Goal: Task Accomplishment & Management: Use online tool/utility

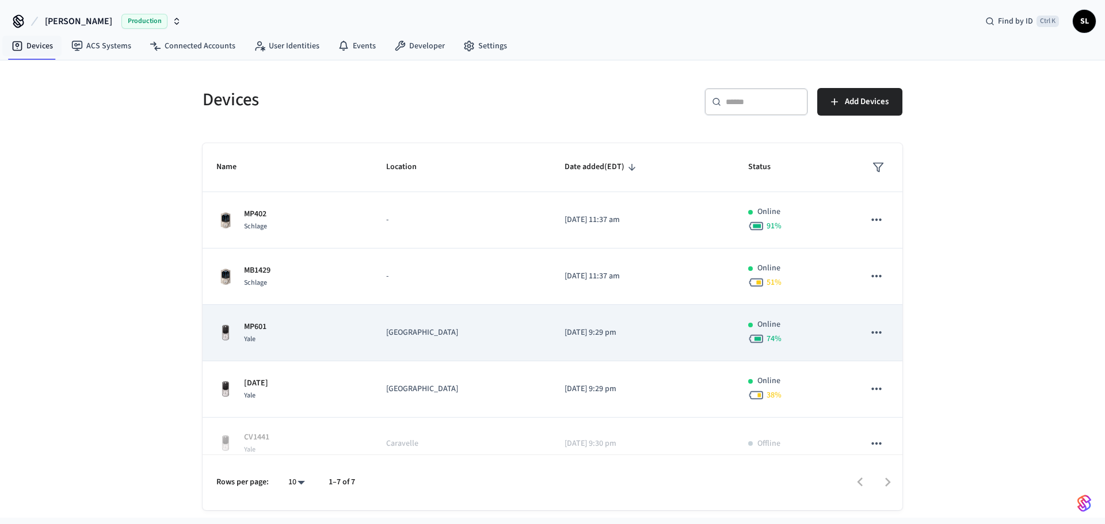
click at [870, 333] on icon "sticky table" at bounding box center [876, 332] width 15 height 15
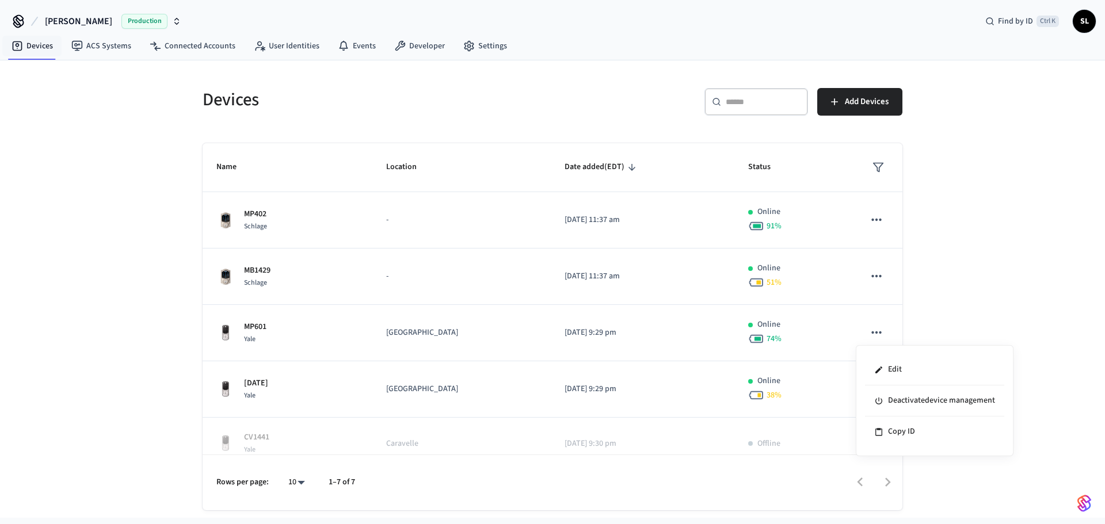
click at [273, 337] on div at bounding box center [552, 262] width 1105 height 524
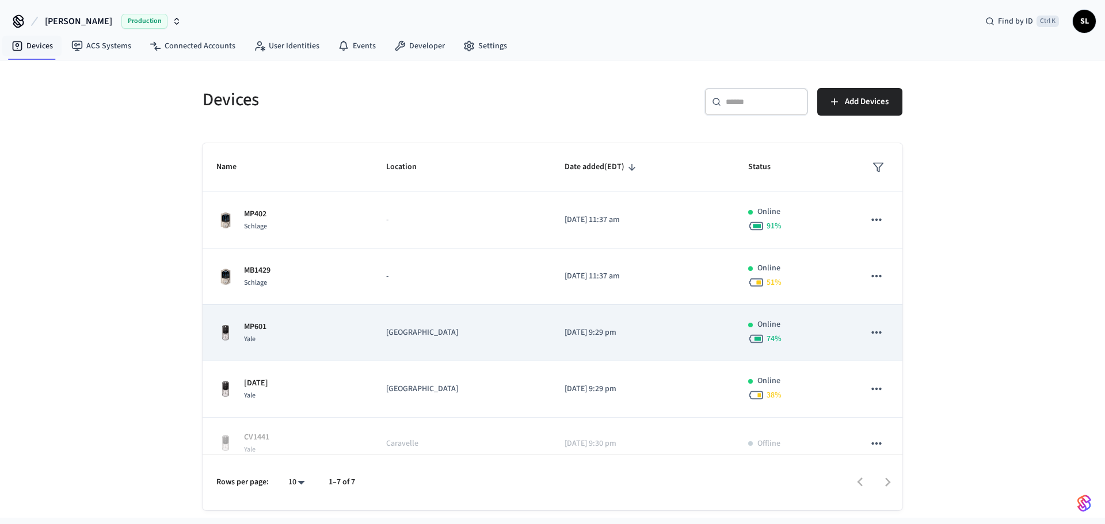
click at [258, 322] on p "MP601" at bounding box center [255, 327] width 22 height 12
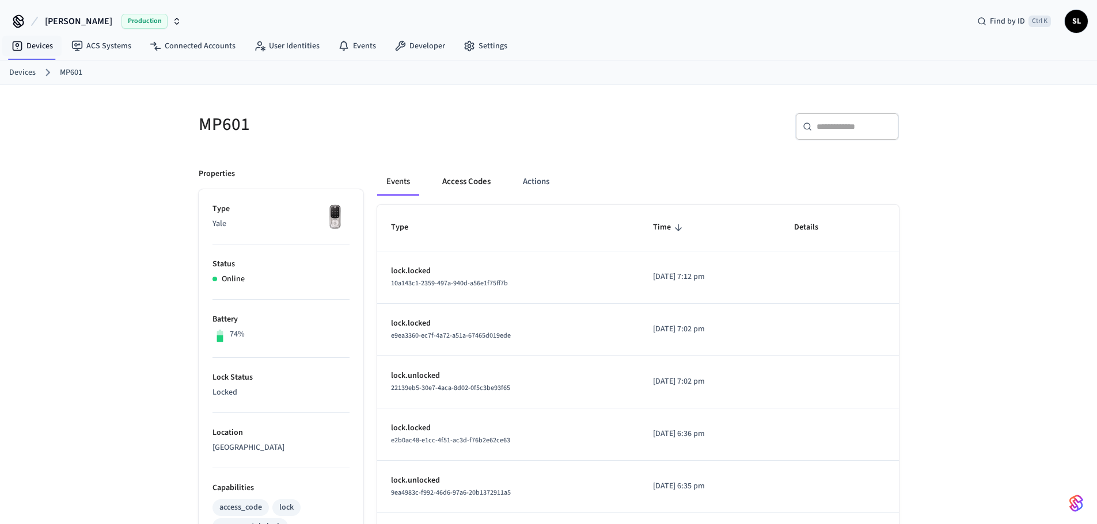
click at [476, 178] on button "Access Codes" at bounding box center [466, 182] width 67 height 28
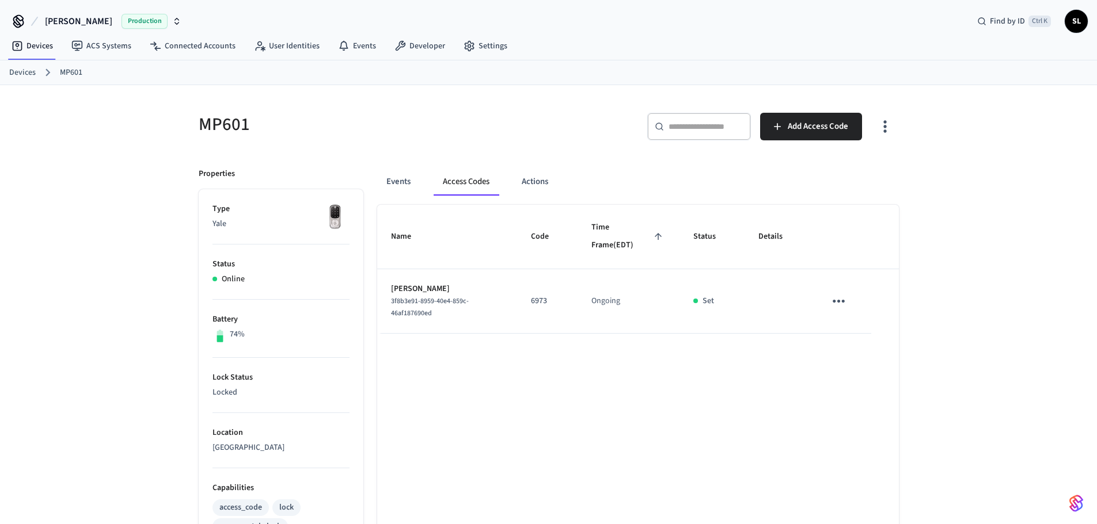
click at [470, 187] on button "Access Codes" at bounding box center [466, 182] width 65 height 28
click at [887, 134] on icon "button" at bounding box center [885, 126] width 18 height 18
click at [845, 170] on li "Show unmanaged access codes on device" at bounding box center [811, 174] width 162 height 31
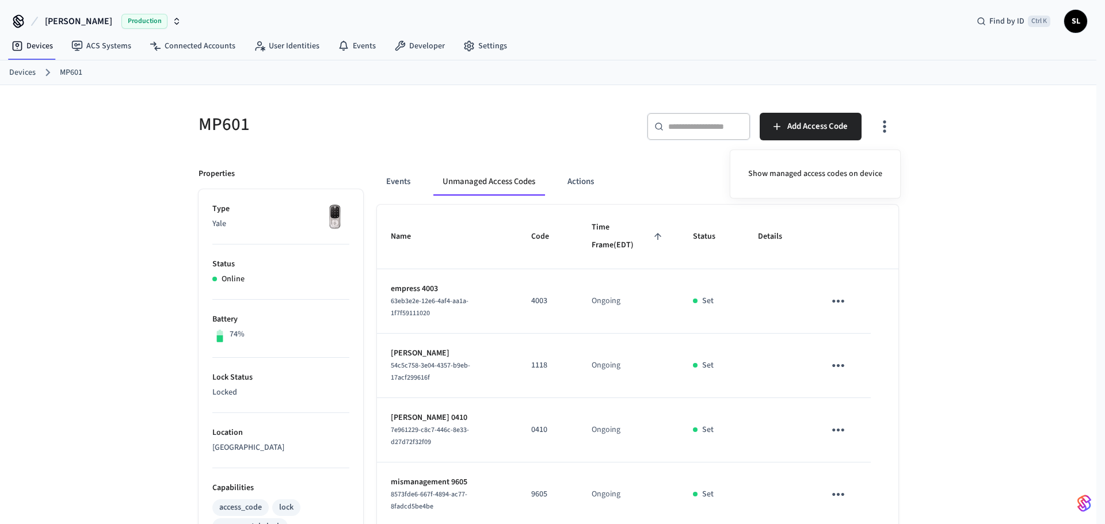
click at [940, 303] on div at bounding box center [552, 262] width 1105 height 524
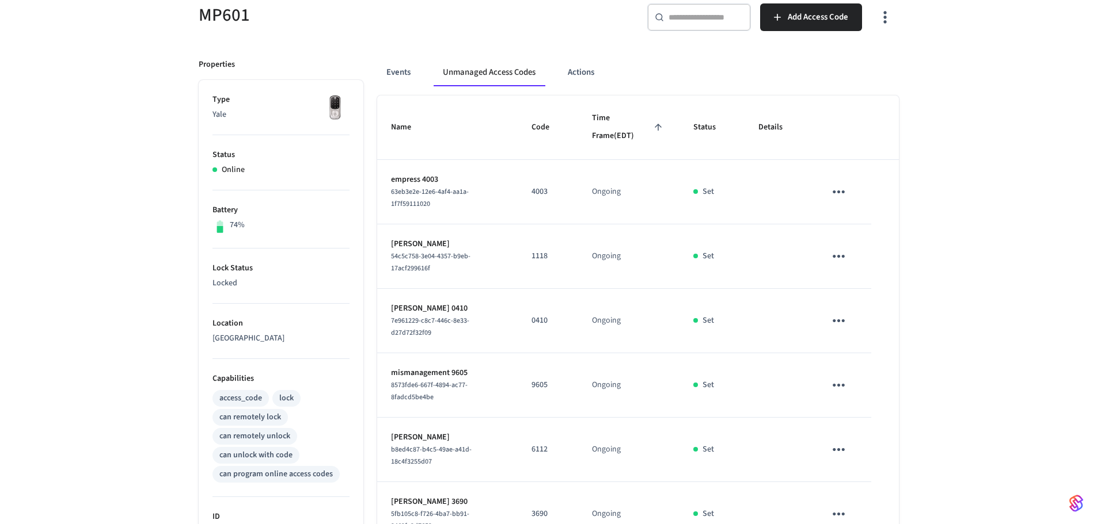
scroll to position [91, 0]
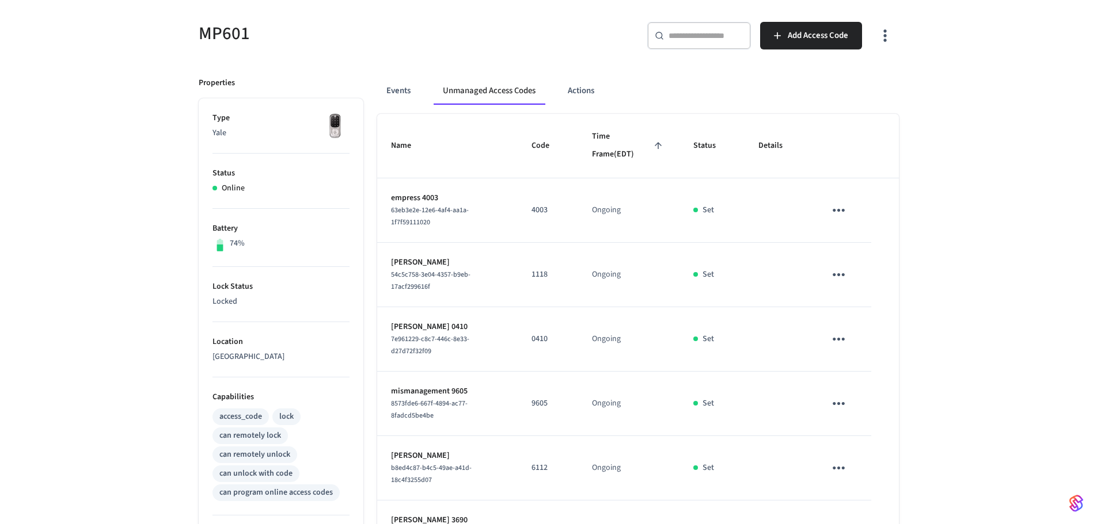
click at [884, 45] on button "button" at bounding box center [884, 36] width 27 height 46
click at [861, 86] on li "Show managed access codes on device" at bounding box center [815, 83] width 153 height 31
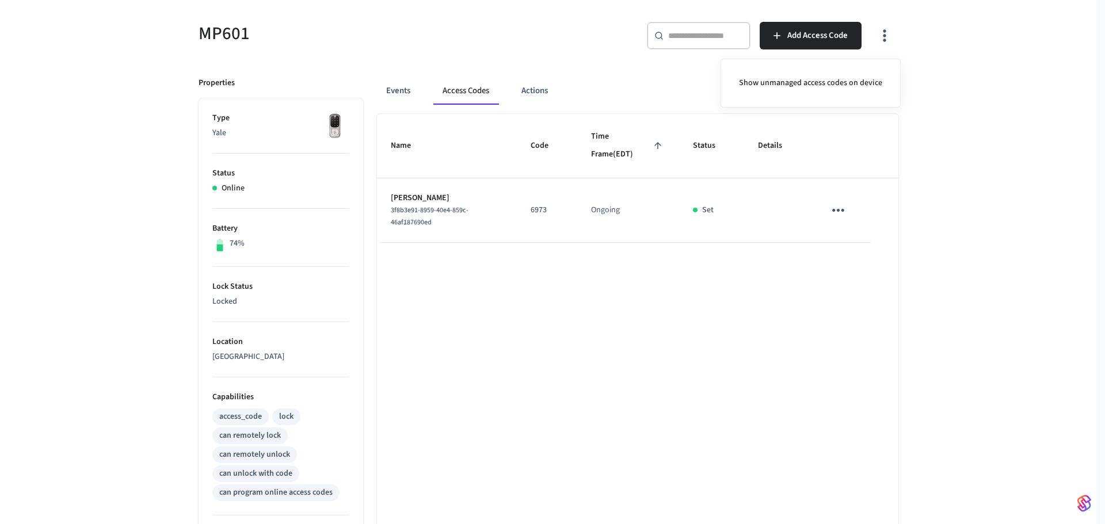
click at [645, 82] on div at bounding box center [552, 262] width 1105 height 524
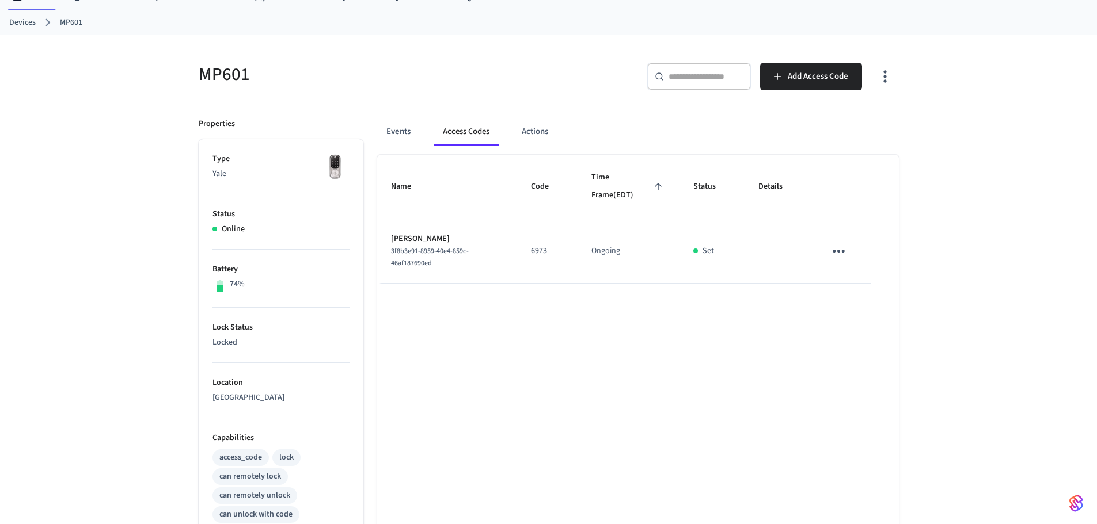
scroll to position [0, 0]
